Goal: Transaction & Acquisition: Purchase product/service

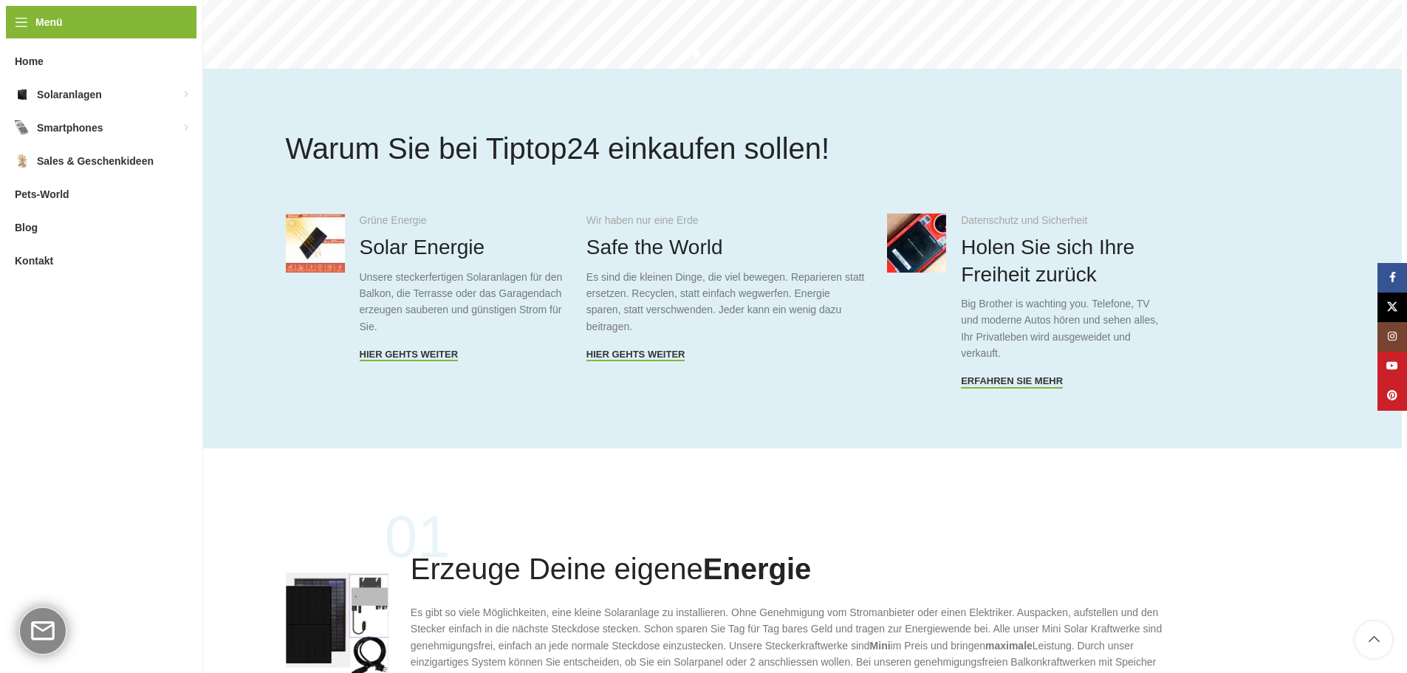
scroll to position [665, 0]
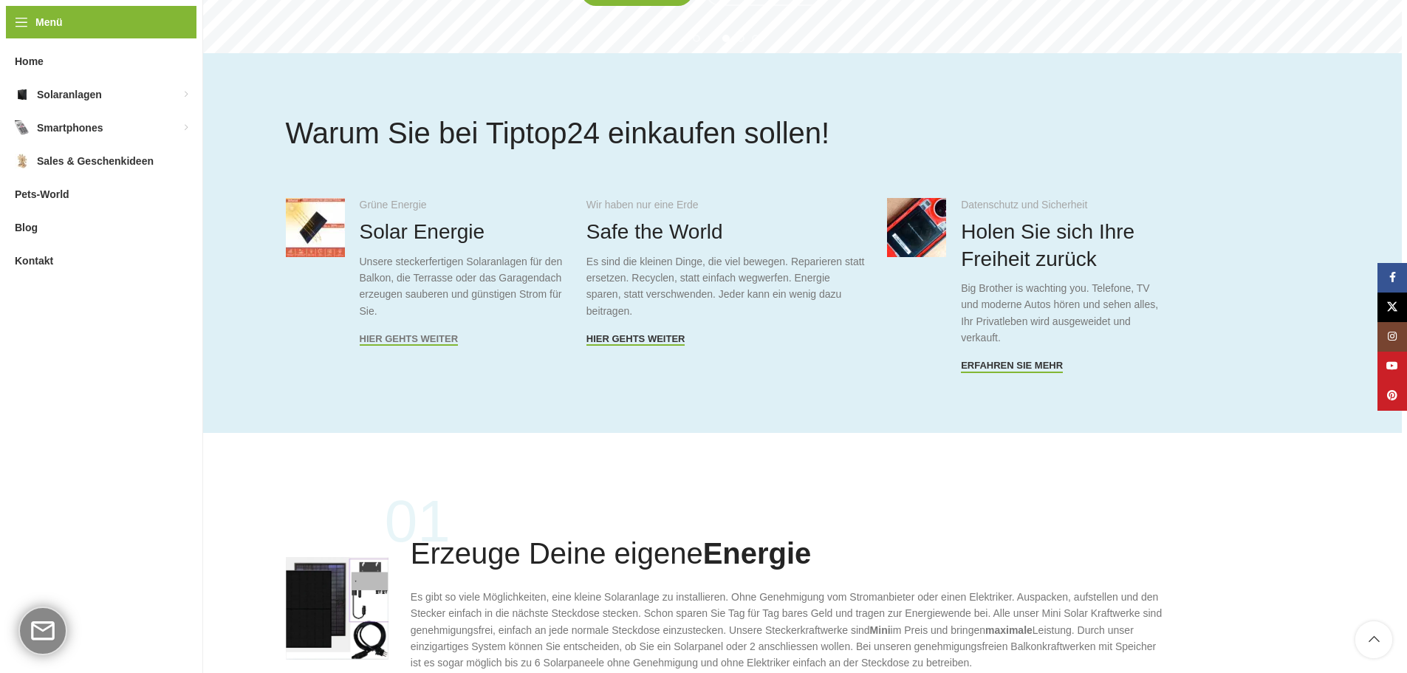
click at [400, 337] on span "Hier gehts weiter" at bounding box center [409, 339] width 99 height 12
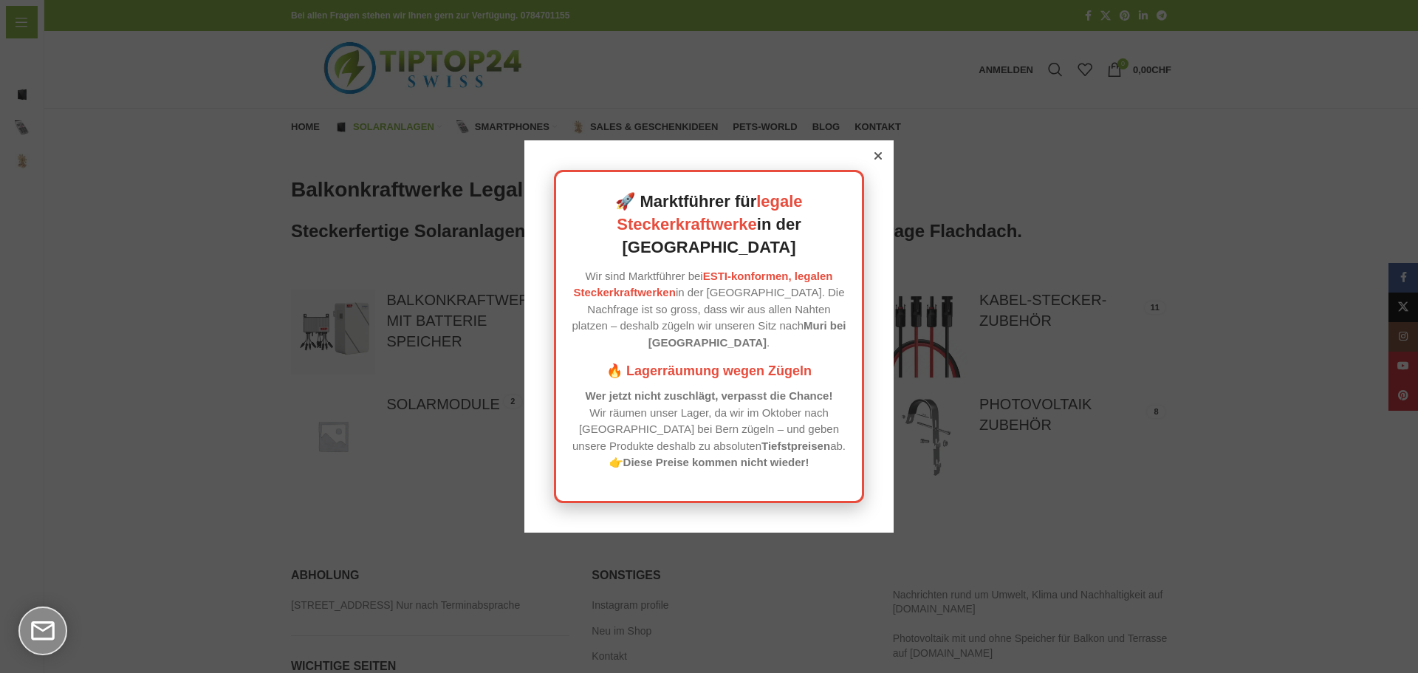
click at [874, 162] on div at bounding box center [877, 155] width 13 height 13
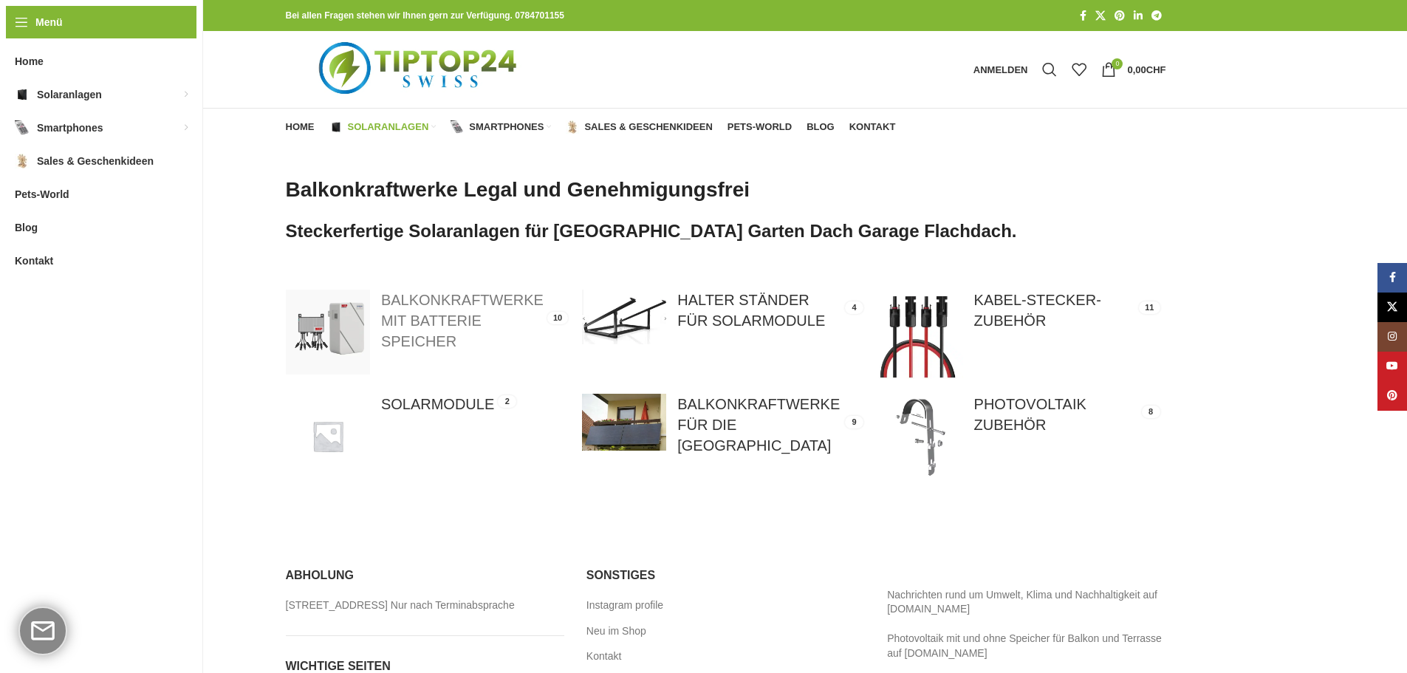
click at [431, 300] on link at bounding box center [426, 331] width 281 height 84
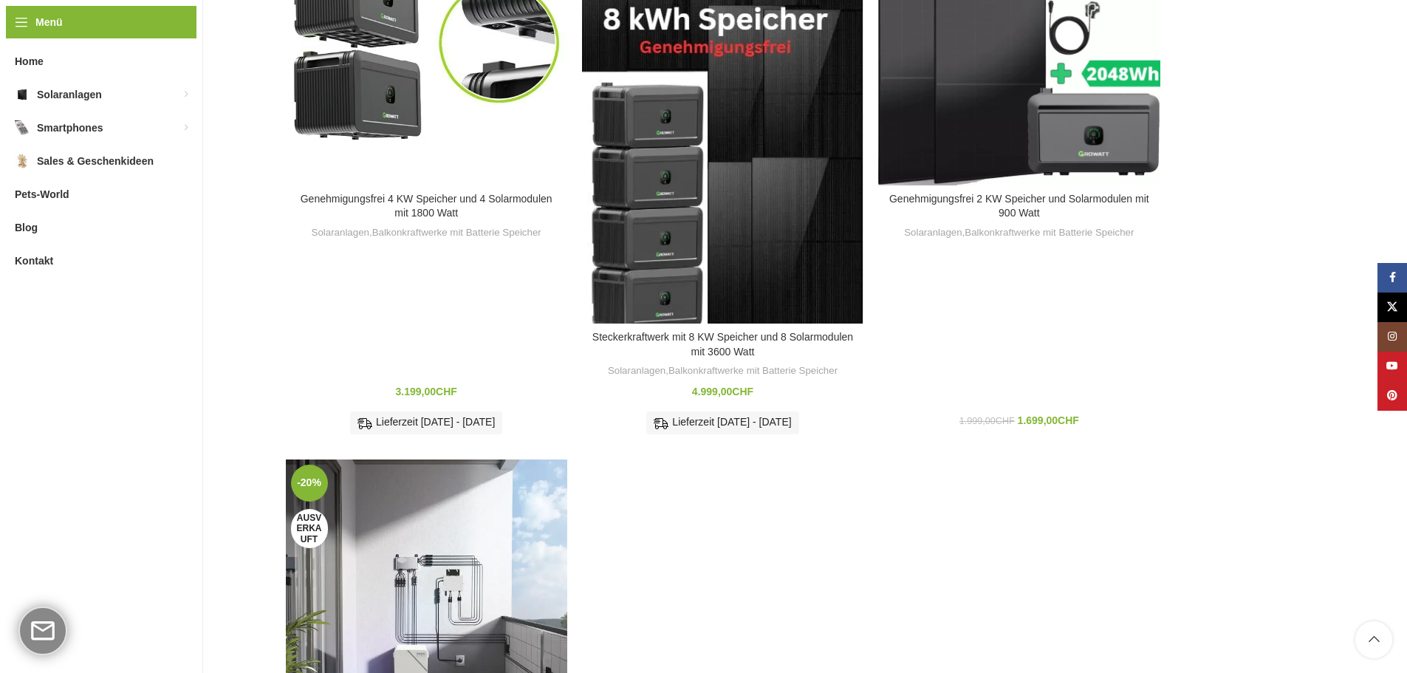
scroll to position [1255, 0]
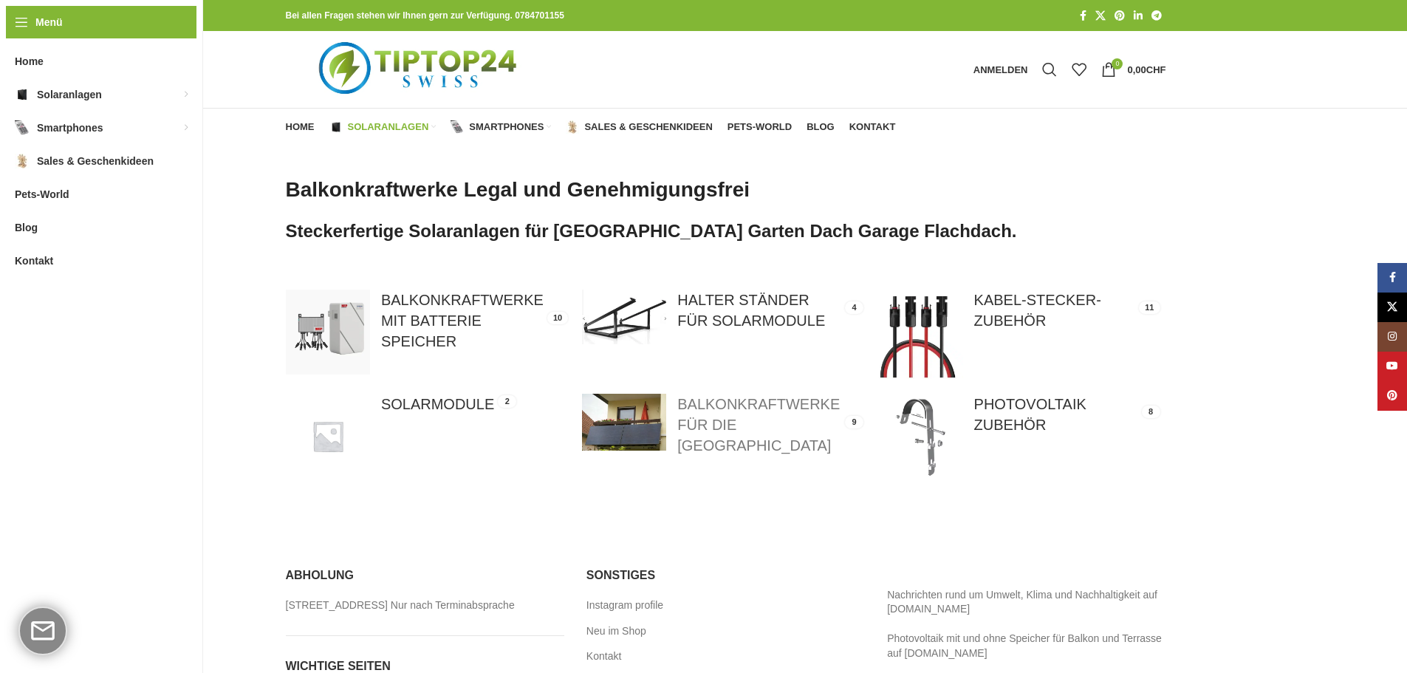
click at [736, 425] on link at bounding box center [722, 425] width 281 height 62
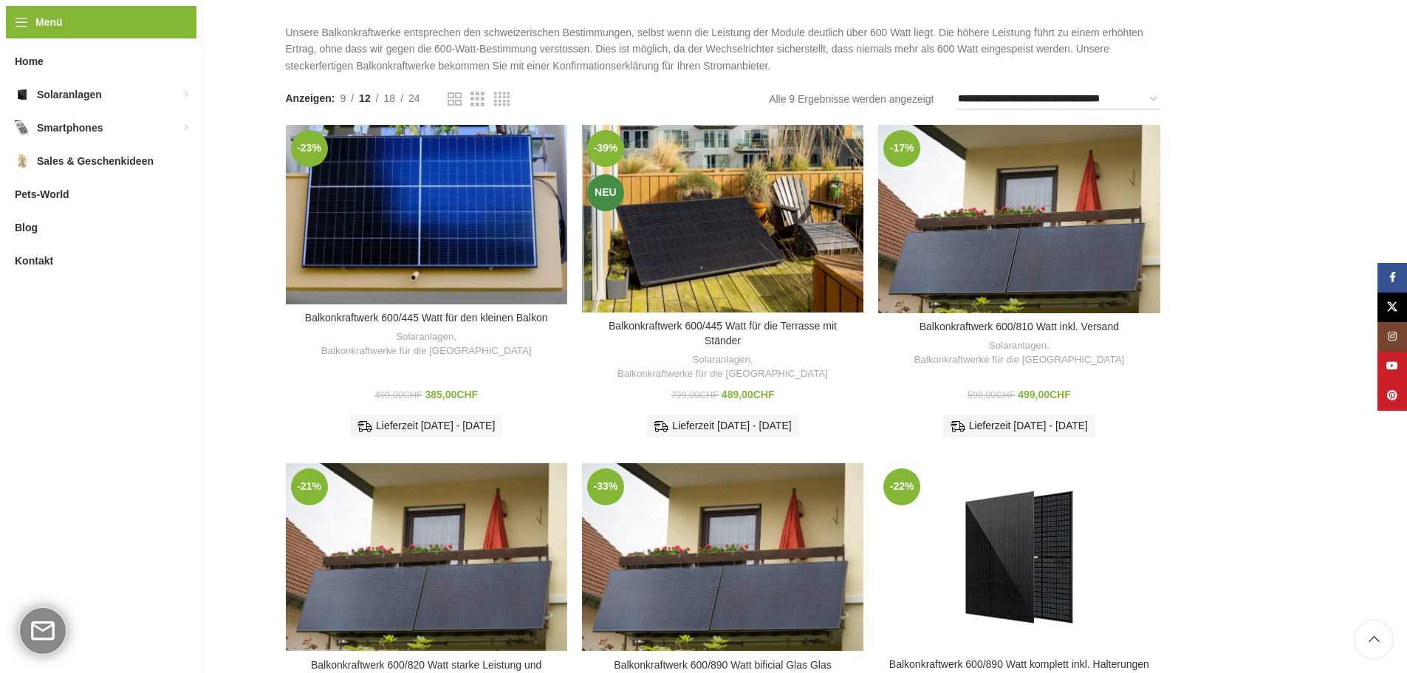
scroll to position [99, 0]
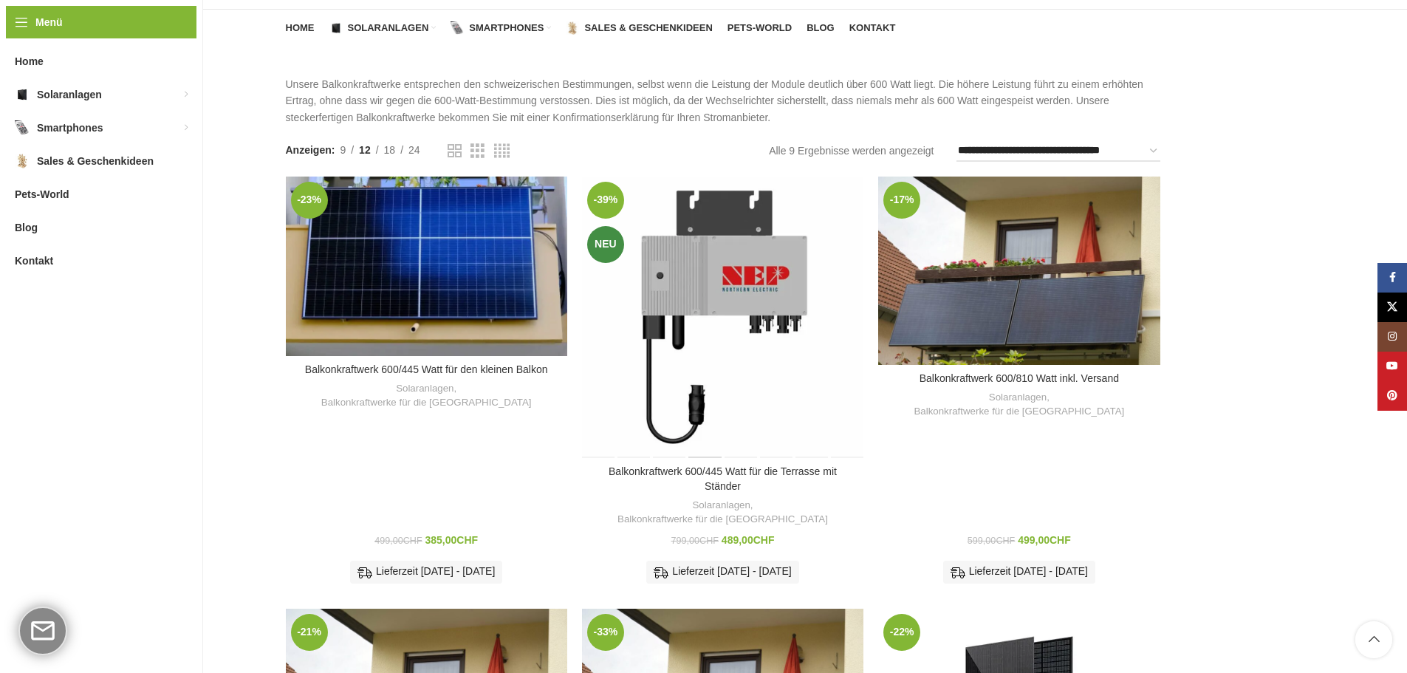
click at [711, 306] on div "Balkonkraftwerk 600/445 Watt für die Terrasse mit Ständer" at bounding box center [705, 317] width 35 height 281
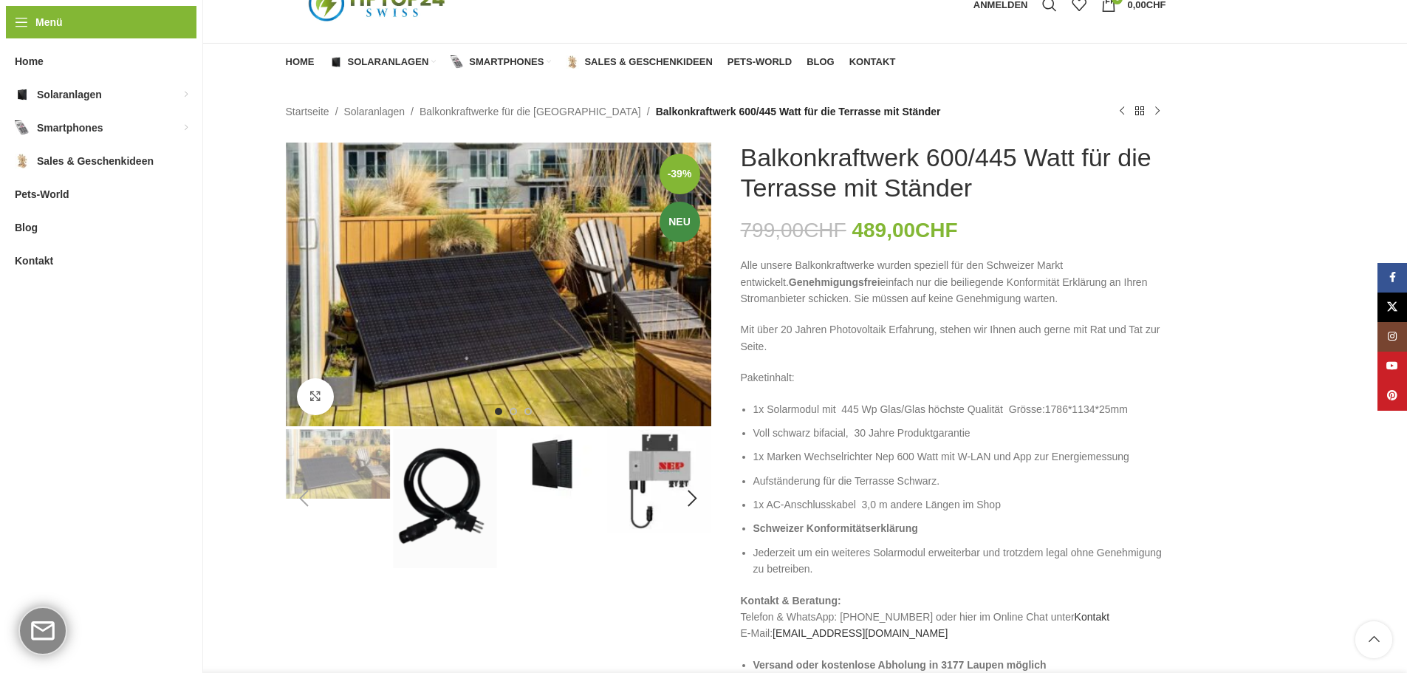
scroll to position [148, 0]
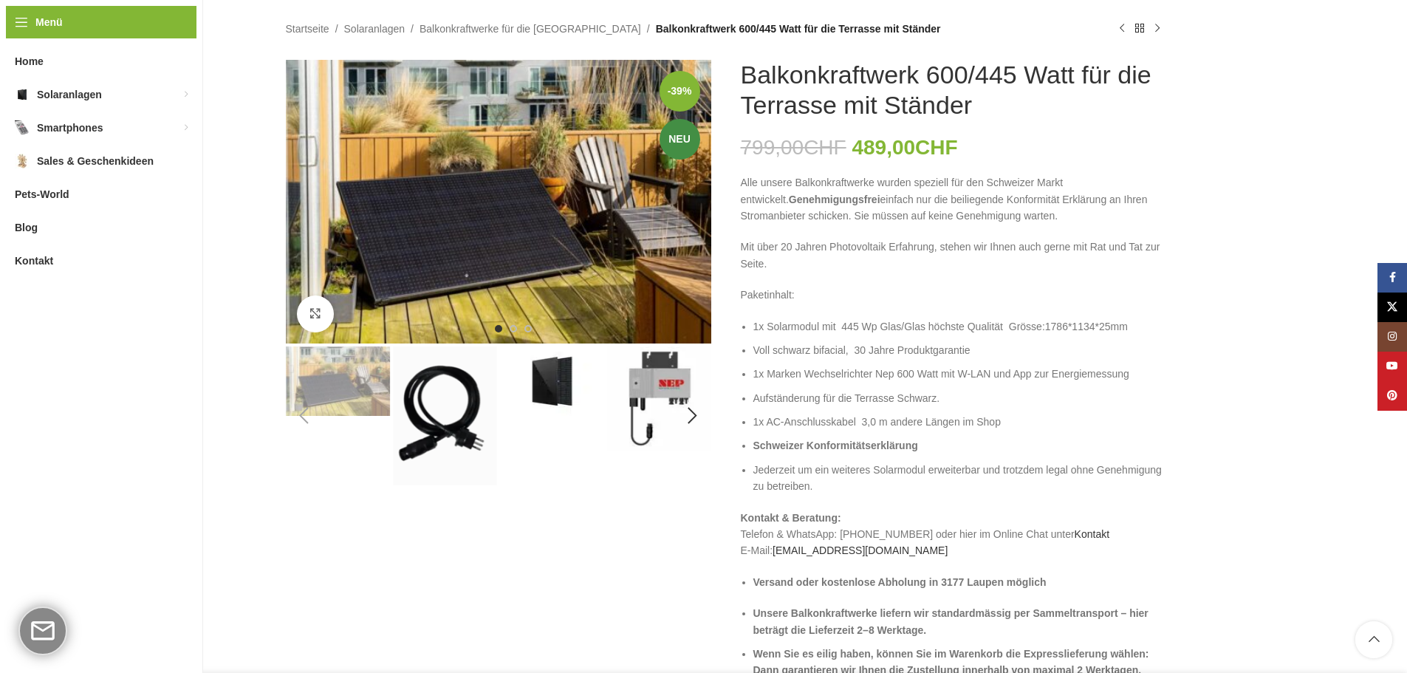
click at [444, 399] on img "2 / 8" at bounding box center [445, 415] width 104 height 139
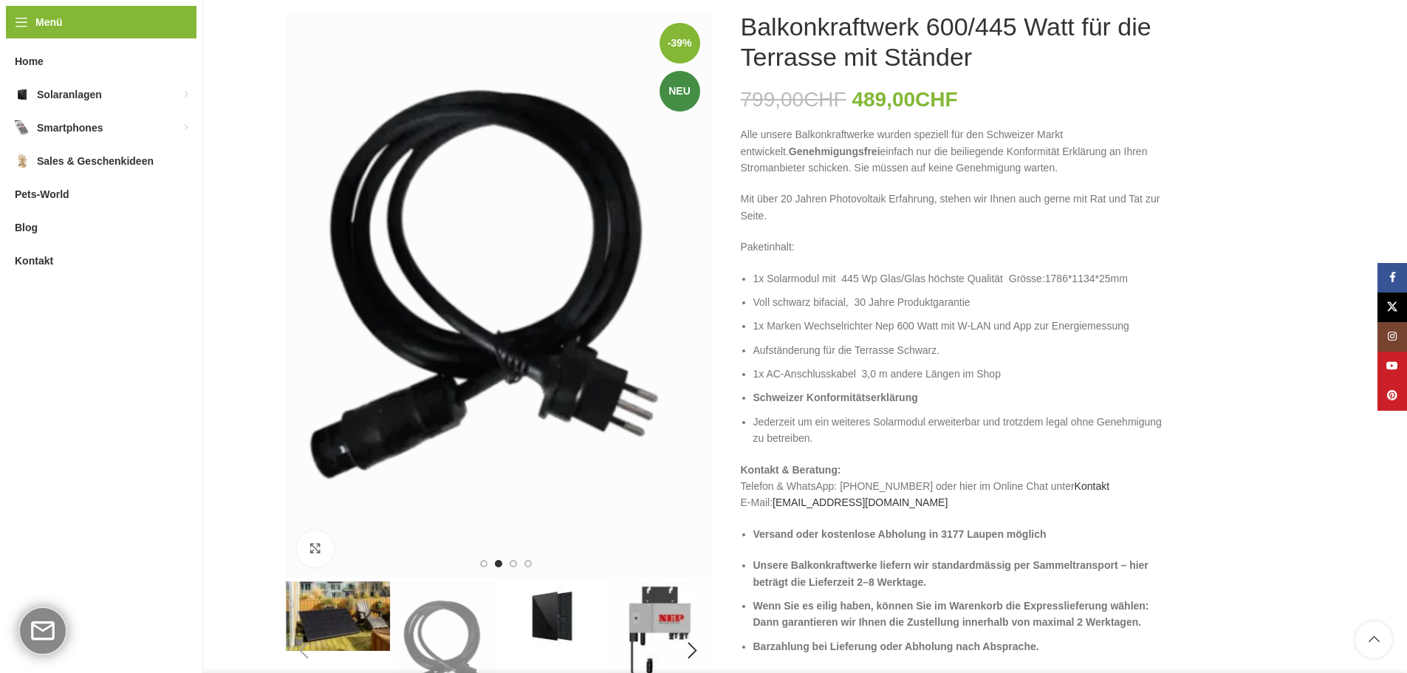
scroll to position [369, 0]
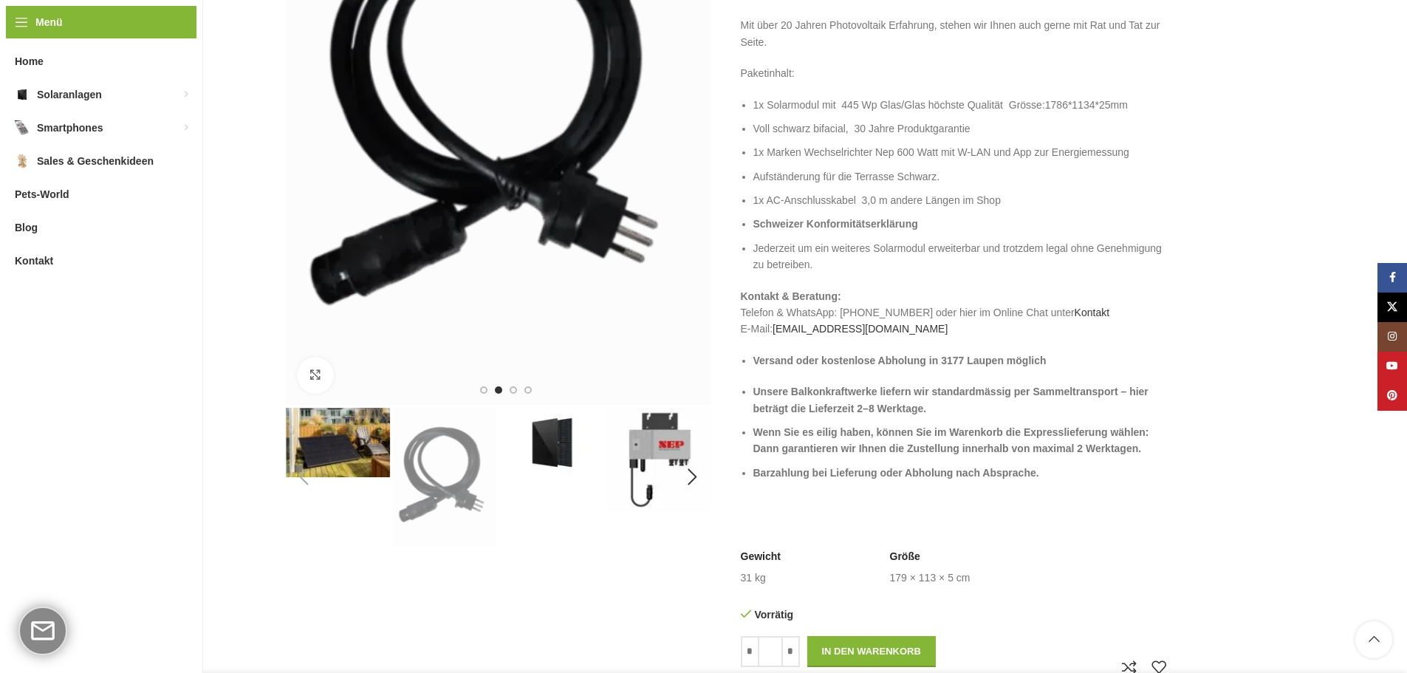
click at [545, 472] on img "3 / 8" at bounding box center [552, 442] width 104 height 69
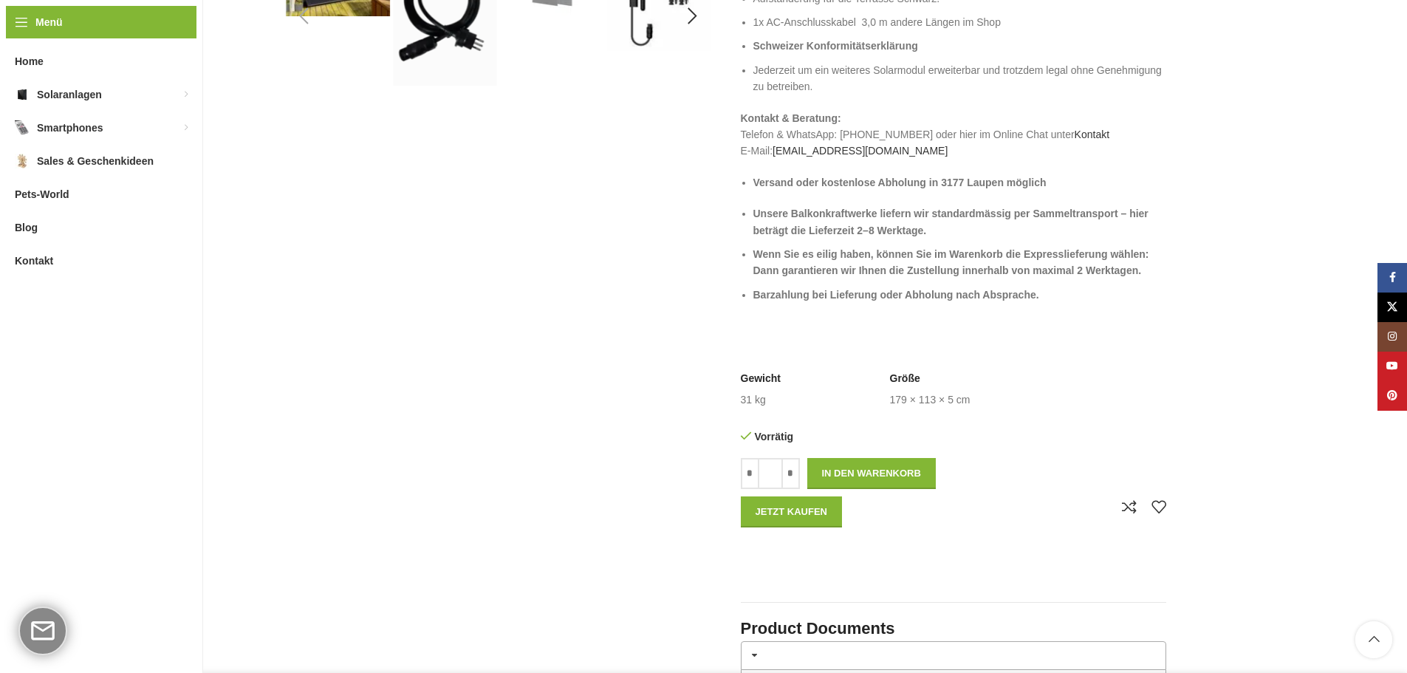
scroll to position [443, 0]
